Goal: Transaction & Acquisition: Purchase product/service

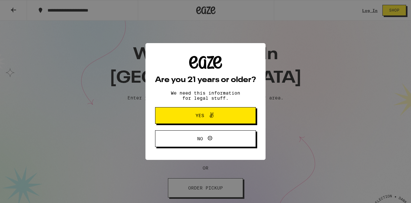
click at [182, 120] on span "Yes" at bounding box center [205, 115] width 49 height 8
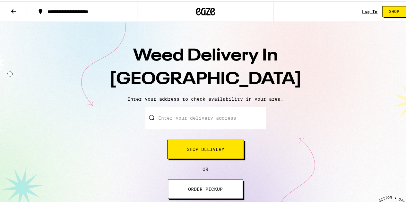
click at [182, 120] on input "Enter your delivery address" at bounding box center [206, 116] width 120 height 22
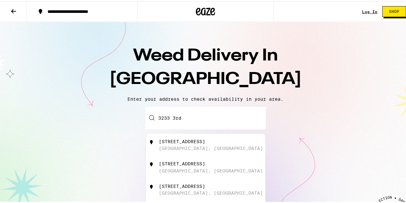
click at [180, 194] on div "3233 Third Avenue San Diego, CA" at bounding box center [216, 188] width 115 height 12
type input "3233 Third Avenue, San Diego, CA"
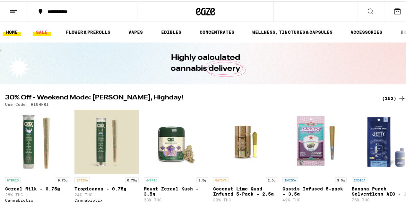
click at [44, 28] on link "SALE" at bounding box center [42, 31] width 18 height 8
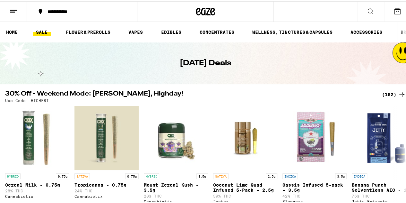
click at [398, 92] on icon at bounding box center [402, 93] width 8 height 8
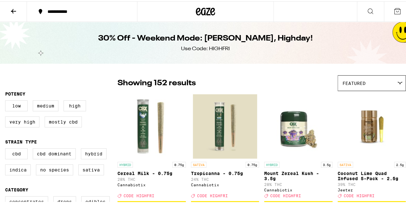
click at [223, 44] on div "Use Code: HIGHFRI" at bounding box center [205, 47] width 49 height 7
copy div "HIGHFRI"
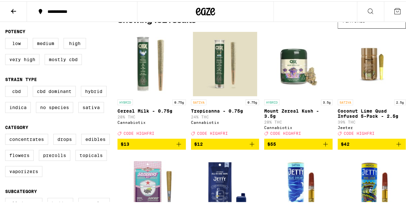
scroll to position [63, 0]
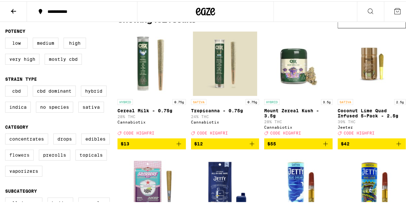
click at [24, 155] on label "Flowers" at bounding box center [19, 153] width 29 height 11
click at [7, 133] on input "Flowers" at bounding box center [6, 133] width 0 height 0
checkbox input "true"
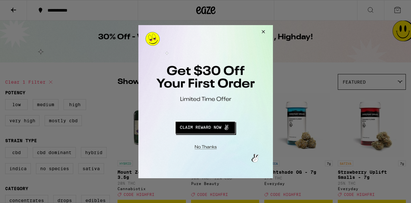
click at [200, 127] on button "Redirect to URL" at bounding box center [205, 126] width 112 height 15
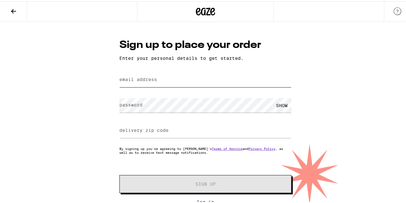
click at [184, 75] on input "email address" at bounding box center [206, 78] width 172 height 14
type input "[PERSON_NAME][EMAIL_ADDRESS][DOMAIN_NAME]"
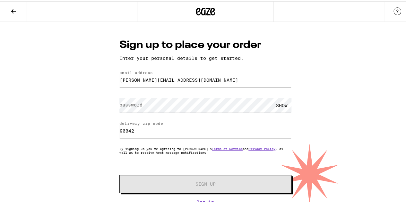
drag, startPoint x: 143, startPoint y: 126, endPoint x: 92, endPoint y: 120, distance: 52.1
click at [92, 120] on div "Sign up to place your order Enter your personal details to get started. email a…" at bounding box center [205, 112] width 411 height 182
type input "92103"
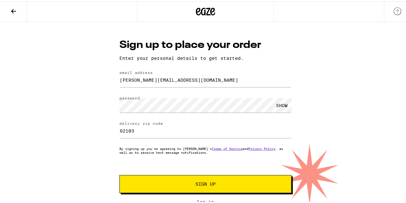
click at [201, 183] on span "Sign Up" at bounding box center [206, 182] width 20 height 4
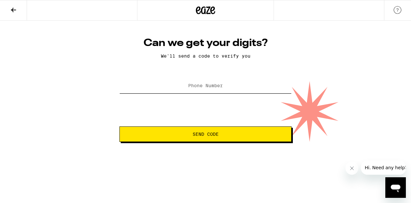
click at [222, 90] on input "Phone Number" at bounding box center [206, 86] width 172 height 14
type input "[PHONE_NUMBER]"
click at [200, 132] on span "Send Code" at bounding box center [206, 134] width 26 height 4
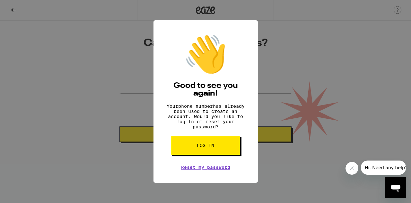
click at [291, 56] on div "👋 Good to see you again! Your phone number has already been used to create an a…" at bounding box center [205, 101] width 411 height 203
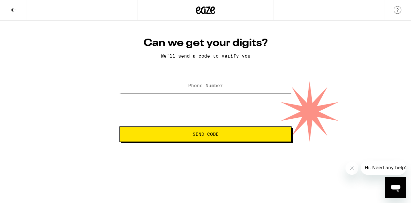
click at [197, 88] on label "Phone Number" at bounding box center [205, 85] width 35 height 5
click at [213, 131] on button "Send Code" at bounding box center [206, 133] width 172 height 15
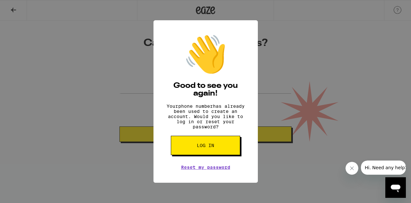
click at [306, 92] on div "👋 Good to see you again! Your phone number has already been used to create an a…" at bounding box center [205, 101] width 411 height 203
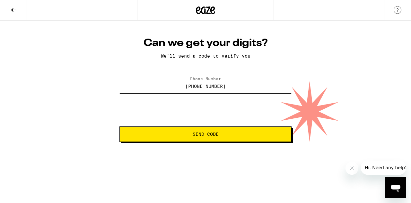
drag, startPoint x: 231, startPoint y: 84, endPoint x: 153, endPoint y: 78, distance: 78.9
click at [153, 78] on div "[PHONE_NUMBER]" at bounding box center [206, 85] width 172 height 19
type input "[PHONE_NUMBER]"
click at [214, 132] on span "Send Code" at bounding box center [206, 134] width 26 height 4
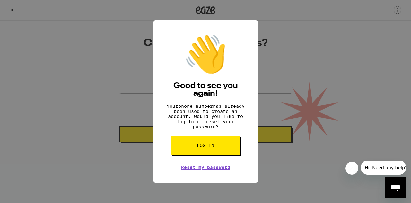
click at [207, 147] on span "Log in" at bounding box center [205, 145] width 17 height 4
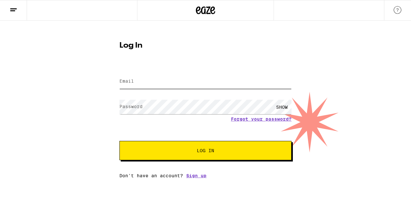
click at [170, 84] on input "Email" at bounding box center [206, 81] width 172 height 14
type input "[PERSON_NAME][EMAIL_ADDRESS][DOMAIN_NAME]"
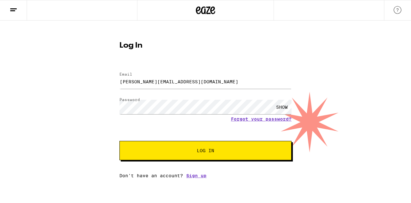
click at [195, 148] on button "Log In" at bounding box center [206, 150] width 172 height 19
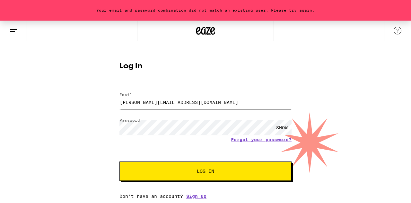
click at [195, 135] on div "SHOW" at bounding box center [206, 127] width 172 height 19
click at [205, 165] on button "Log In" at bounding box center [206, 170] width 172 height 19
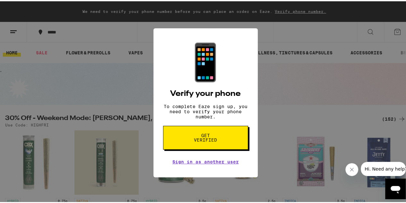
click at [220, 142] on button "Get verified" at bounding box center [205, 136] width 85 height 24
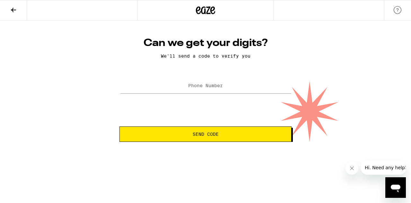
click at [220, 136] on span "Send Code" at bounding box center [205, 134] width 161 height 4
type input "[PHONE_NUMBER]"
click at [214, 142] on button "Send Code" at bounding box center [206, 133] width 172 height 15
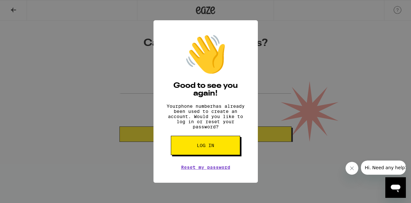
click at [213, 147] on span "Log in" at bounding box center [205, 145] width 17 height 4
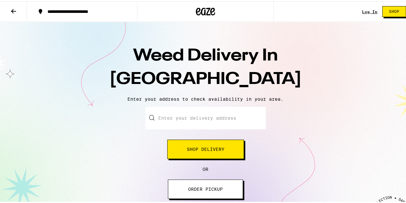
click at [198, 123] on input "Enter your delivery address" at bounding box center [206, 116] width 120 height 22
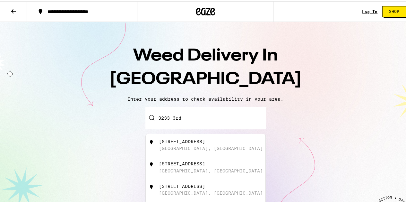
click at [177, 187] on div "3233 Third Avenue" at bounding box center [182, 184] width 46 height 5
type input "3233 Third Avenue, San Diego, CA"
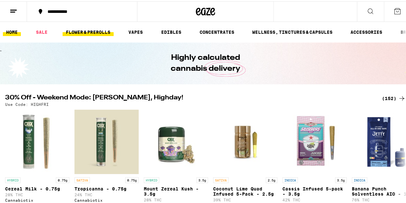
click at [100, 34] on link "FLOWER & PREROLLS" at bounding box center [88, 31] width 51 height 8
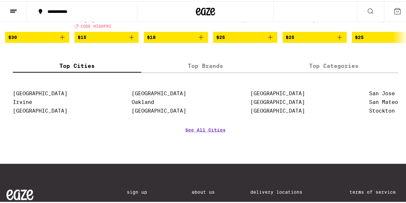
scroll to position [607, 0]
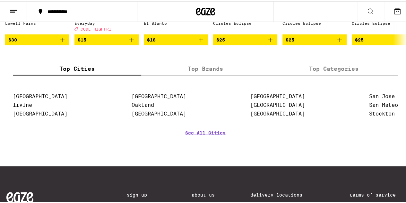
click at [182, 74] on label "Top Brands" at bounding box center [205, 67] width 129 height 14
click at [0, 0] on input "Top Brands" at bounding box center [0, 0] width 0 height 0
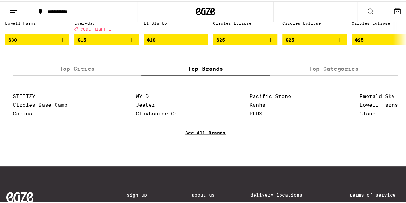
click at [187, 152] on link "See All Brands" at bounding box center [205, 141] width 40 height 24
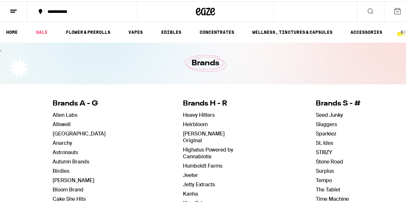
scroll to position [55, 0]
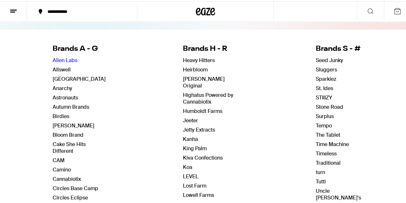
click at [59, 56] on link "Alien Labs" at bounding box center [65, 59] width 25 height 7
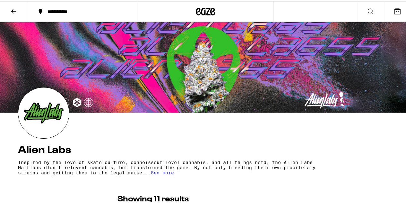
click at [14, 6] on icon at bounding box center [14, 10] width 8 height 8
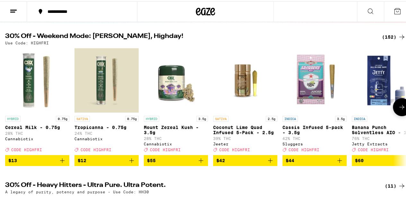
scroll to position [61, 0]
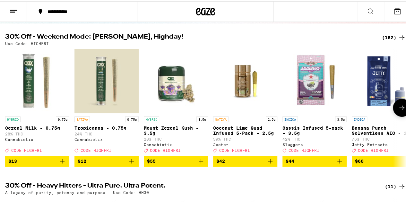
click at [398, 110] on icon at bounding box center [402, 106] width 8 height 8
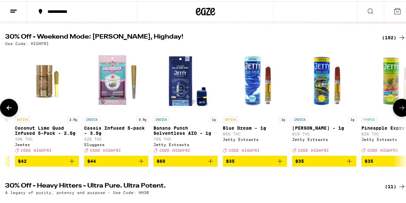
scroll to position [0, 326]
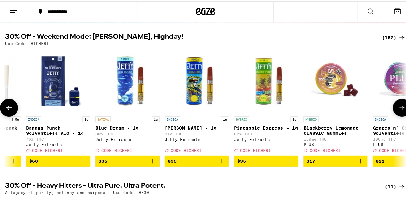
click at [398, 110] on icon at bounding box center [402, 106] width 8 height 8
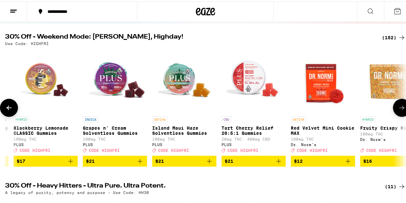
scroll to position [0, 652]
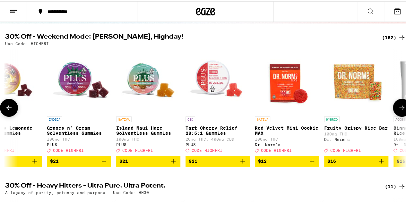
click at [398, 110] on icon at bounding box center [402, 106] width 8 height 8
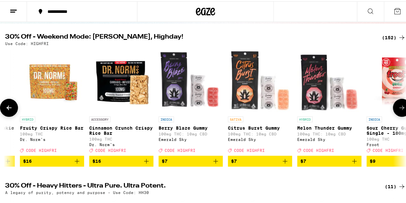
scroll to position [0, 979]
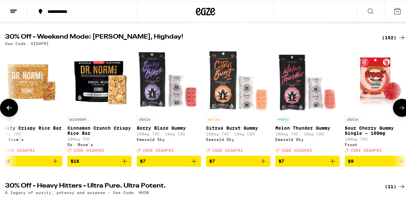
click at [398, 110] on icon at bounding box center [402, 106] width 8 height 8
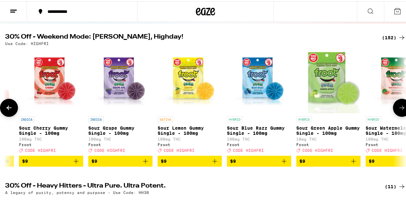
click at [398, 110] on icon at bounding box center [402, 106] width 8 height 8
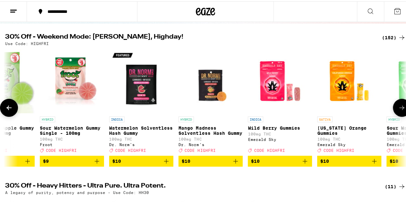
click at [398, 110] on icon at bounding box center [402, 106] width 8 height 8
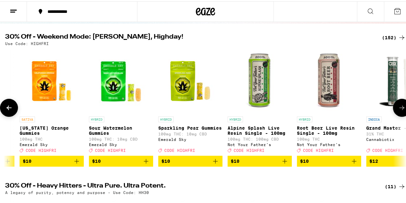
scroll to position [0, 1957]
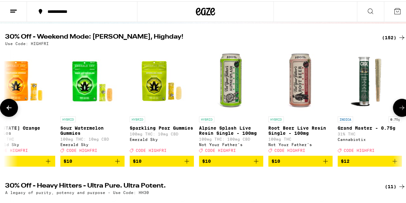
click at [398, 110] on icon at bounding box center [402, 106] width 8 height 8
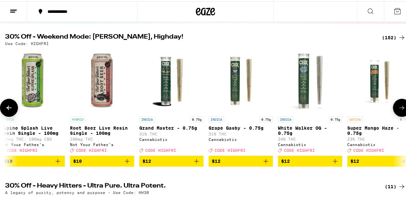
scroll to position [0, 2283]
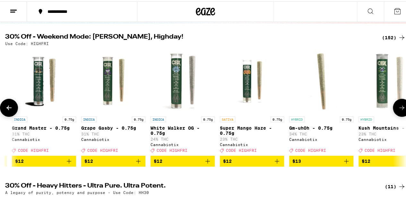
click at [398, 110] on icon at bounding box center [402, 106] width 8 height 8
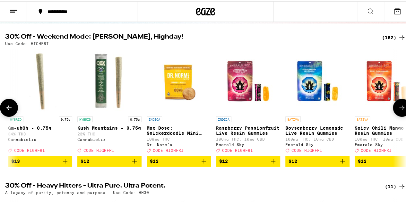
scroll to position [0, 2609]
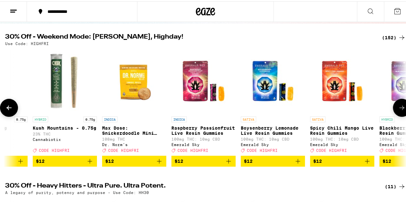
click at [398, 110] on icon at bounding box center [402, 106] width 8 height 8
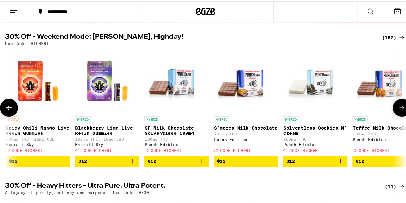
scroll to position [0, 2936]
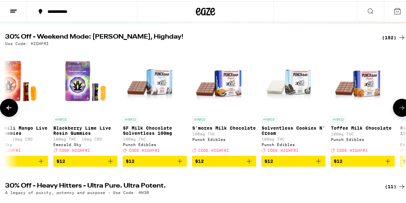
click at [398, 110] on icon at bounding box center [402, 106] width 8 height 8
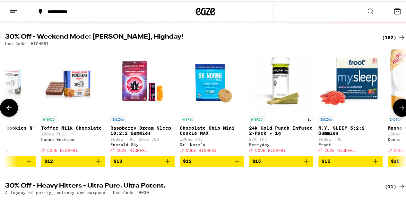
scroll to position [0, 3262]
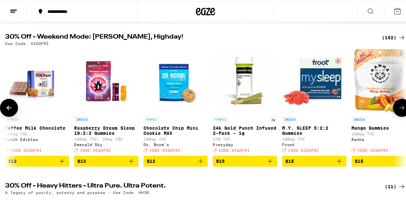
click at [398, 110] on icon at bounding box center [402, 106] width 8 height 8
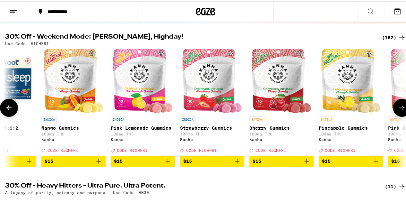
scroll to position [0, 3588]
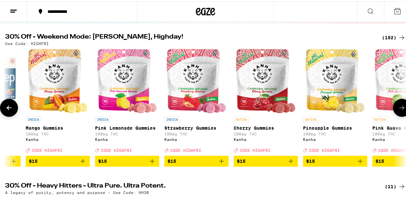
click at [398, 110] on icon at bounding box center [402, 106] width 8 height 8
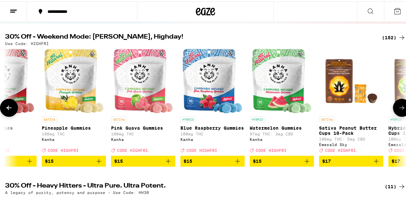
scroll to position [0, 3914]
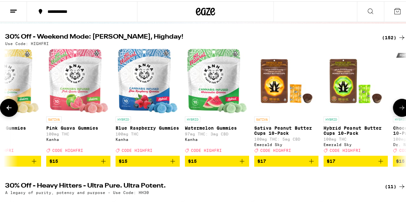
click at [398, 110] on icon at bounding box center [402, 106] width 8 height 8
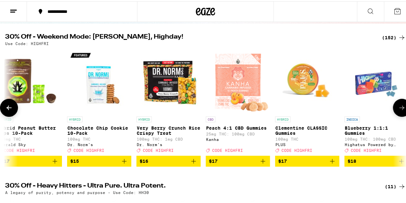
click at [398, 110] on icon at bounding box center [402, 106] width 8 height 8
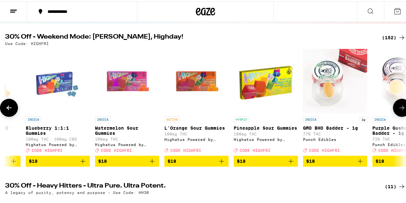
scroll to position [0, 4566]
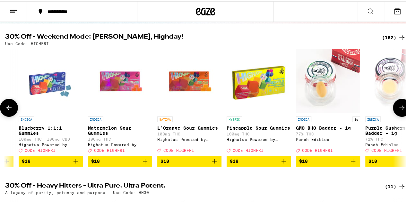
click at [398, 110] on icon at bounding box center [402, 106] width 8 height 8
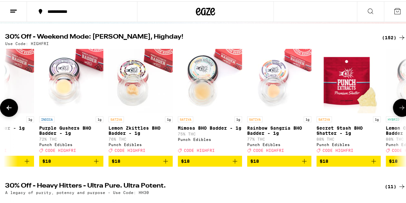
click at [398, 110] on icon at bounding box center [402, 106] width 8 height 8
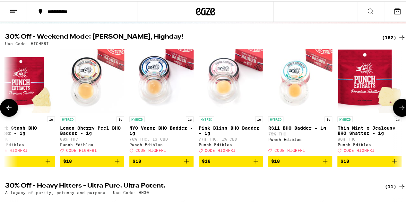
click at [398, 110] on icon at bounding box center [402, 106] width 8 height 8
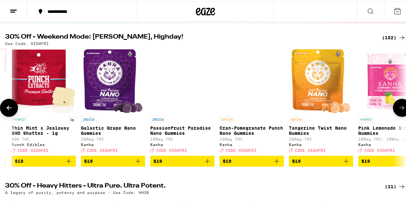
click at [398, 110] on icon at bounding box center [402, 106] width 8 height 8
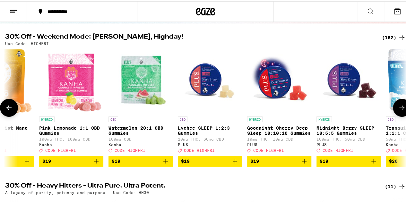
scroll to position [0, 5871]
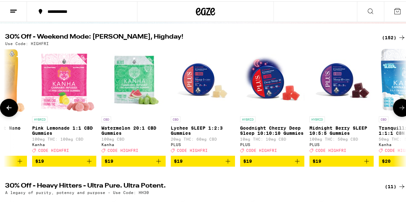
click at [398, 110] on icon at bounding box center [402, 106] width 8 height 8
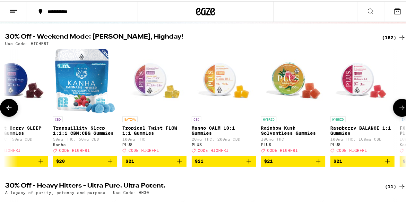
click at [398, 110] on icon at bounding box center [402, 106] width 8 height 8
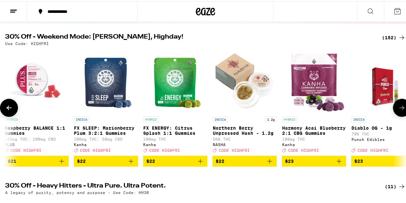
click at [398, 110] on icon at bounding box center [402, 106] width 8 height 8
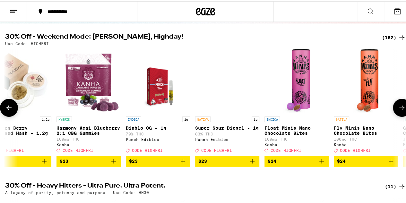
scroll to position [0, 6850]
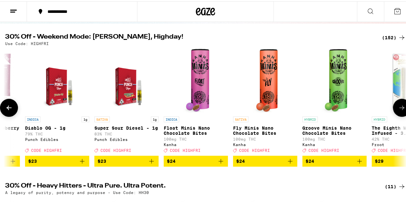
click at [398, 110] on icon at bounding box center [402, 106] width 8 height 8
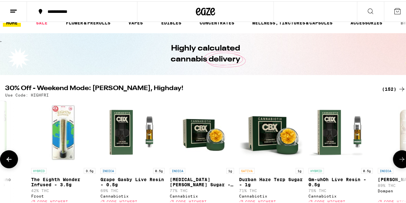
scroll to position [0, 0]
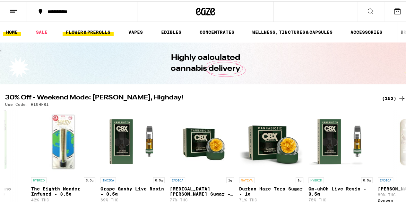
click at [100, 30] on link "FLOWER & PREROLLS" at bounding box center [88, 31] width 51 height 8
